Goal: Task Accomplishment & Management: Complete application form

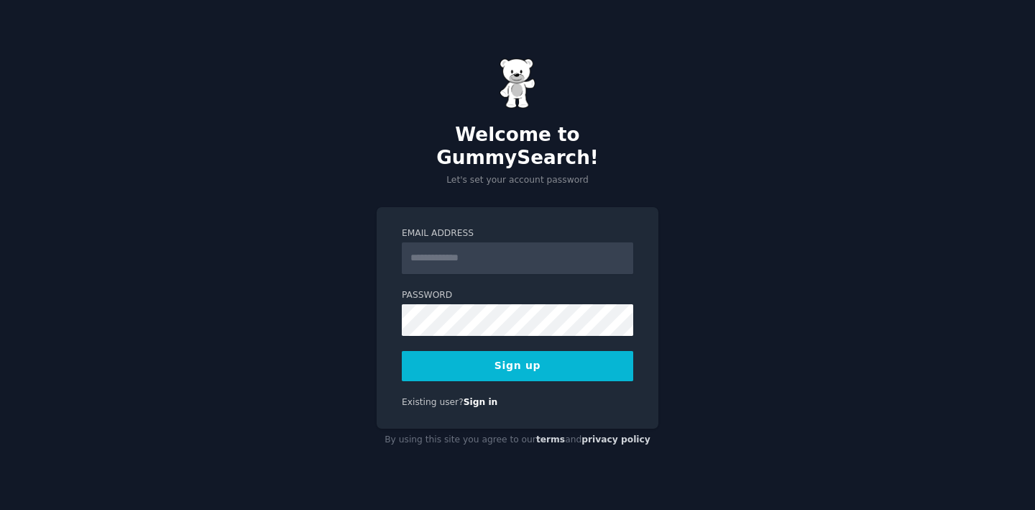
click at [459, 242] on input "Email Address" at bounding box center [517, 258] width 231 height 32
type input "**********"
click at [402, 351] on button "Sign up" at bounding box center [517, 366] width 231 height 30
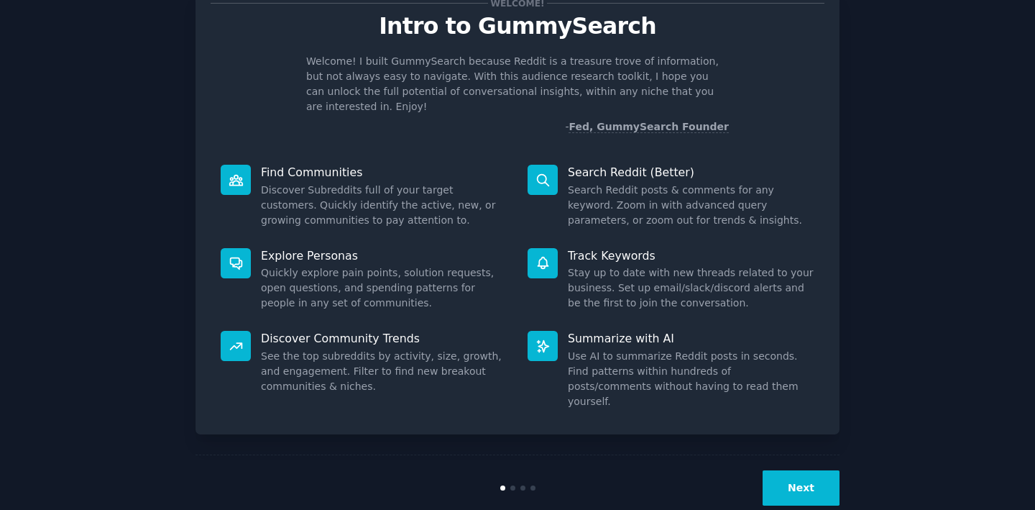
click at [786, 470] on button "Next" at bounding box center [801, 487] width 77 height 35
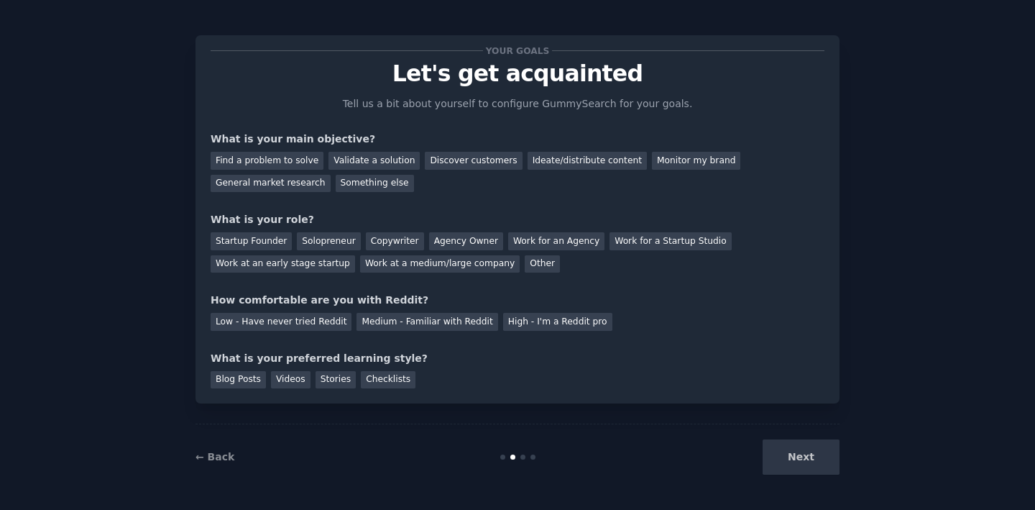
click at [786, 459] on div "Next" at bounding box center [732, 456] width 215 height 35
click at [429, 161] on div "Discover customers" at bounding box center [473, 161] width 97 height 18
click at [531, 244] on div "Work for an Agency" at bounding box center [556, 241] width 96 height 18
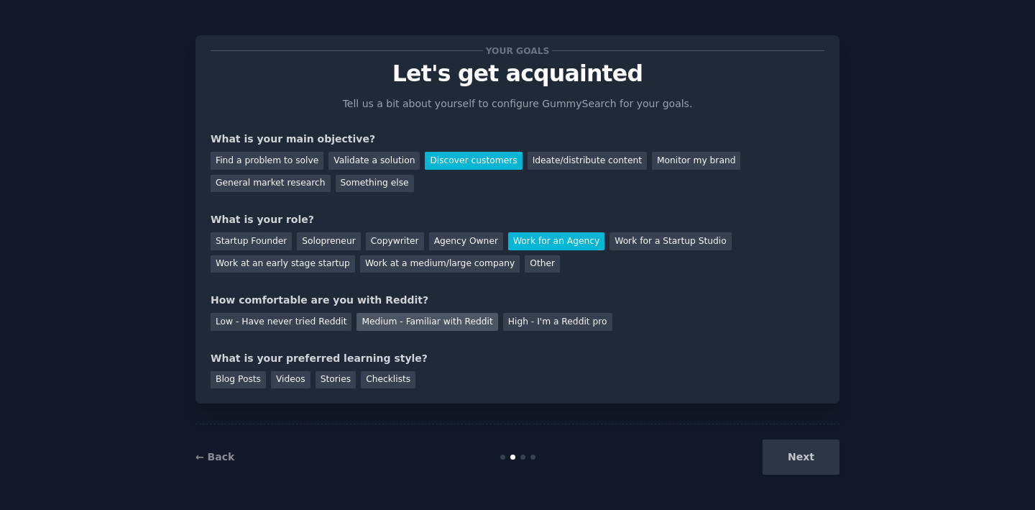
click at [446, 318] on div "Medium - Familiar with Reddit" at bounding box center [427, 322] width 141 height 18
click at [229, 381] on div "Blog Posts" at bounding box center [238, 380] width 55 height 18
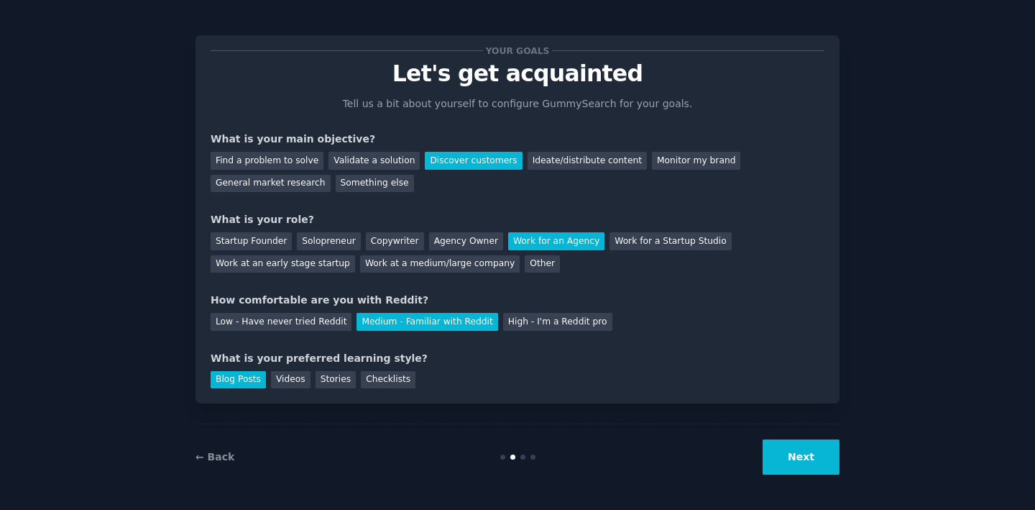
click at [803, 444] on button "Next" at bounding box center [801, 456] width 77 height 35
